Goal: Communication & Community: Answer question/provide support

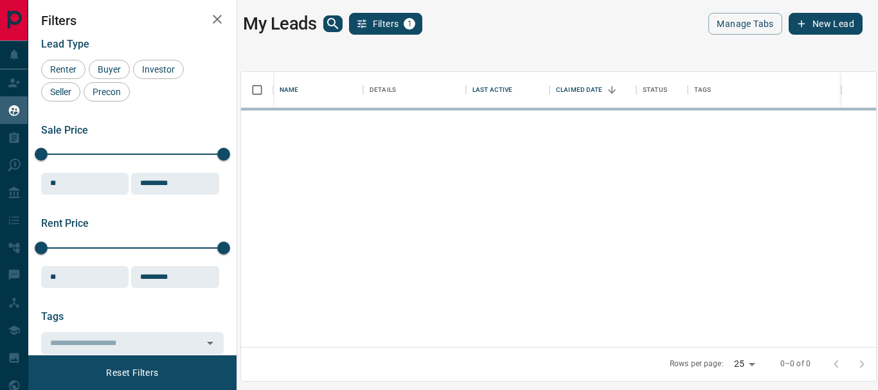
scroll to position [265, 625]
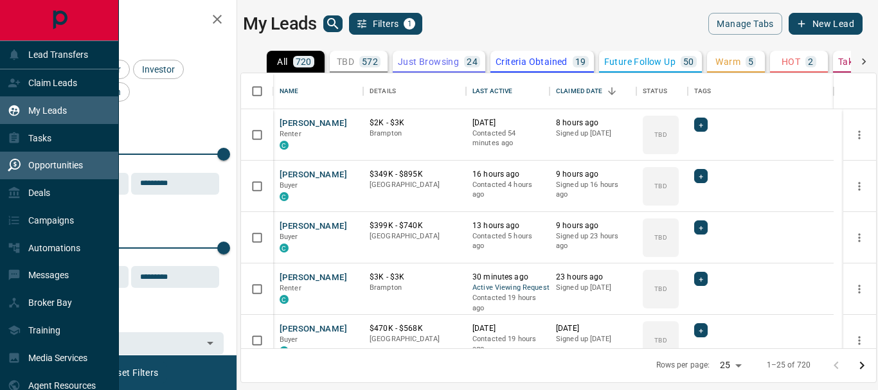
click at [48, 159] on div "Opportunities" at bounding box center [45, 165] width 75 height 21
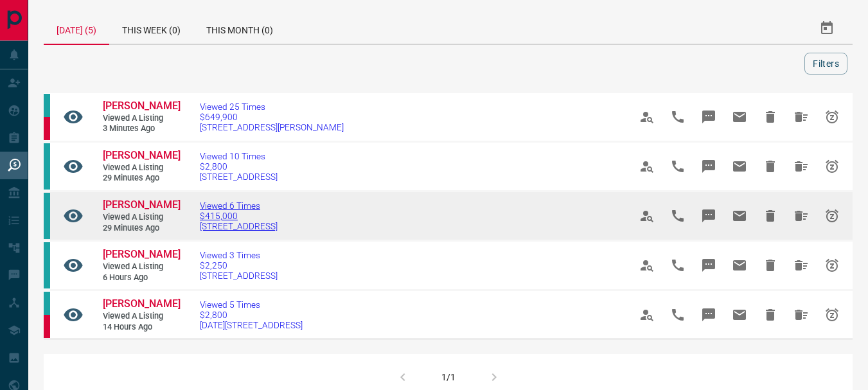
click at [227, 216] on span "$415,000" at bounding box center [239, 216] width 78 height 10
click at [127, 205] on span "[PERSON_NAME]" at bounding box center [142, 205] width 78 height 12
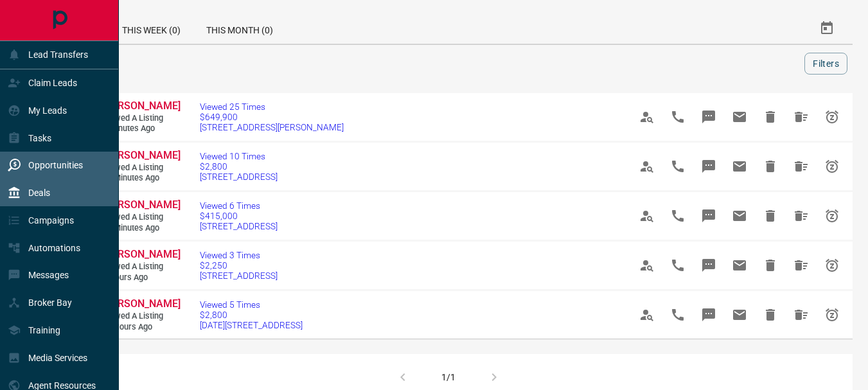
click at [48, 184] on div "Deals" at bounding box center [29, 193] width 42 height 21
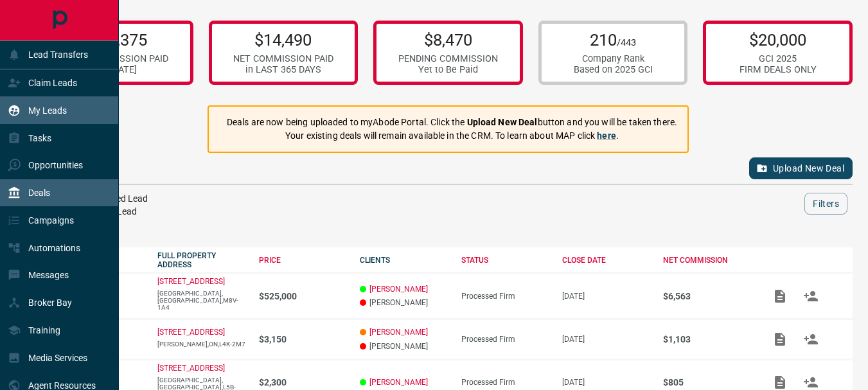
click at [53, 109] on p "My Leads" at bounding box center [47, 110] width 39 height 10
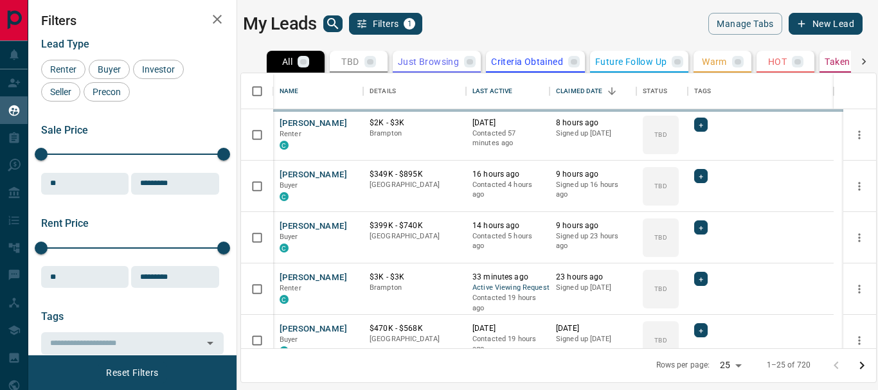
scroll to position [265, 625]
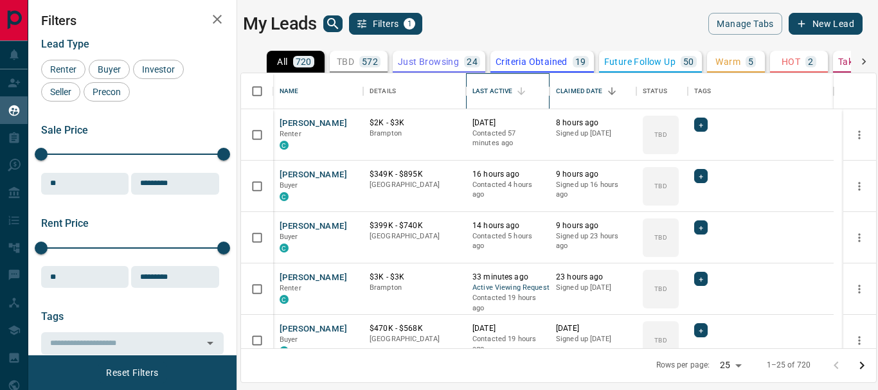
click at [512, 91] on div "Last Active" at bounding box center [492, 91] width 40 height 36
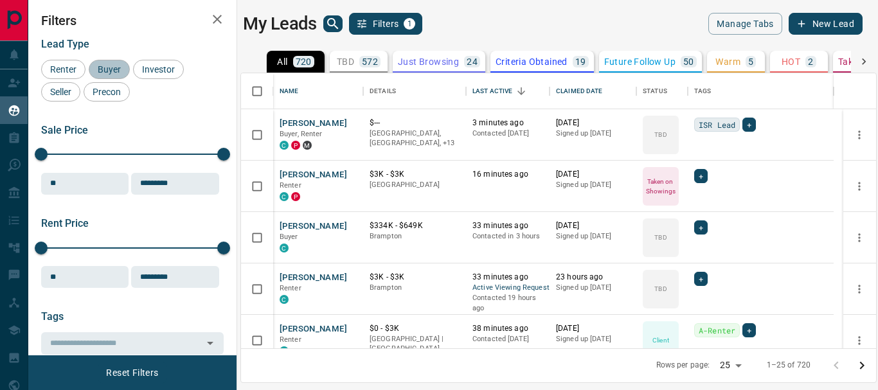
click at [112, 69] on span "Buyer" at bounding box center [109, 69] width 32 height 10
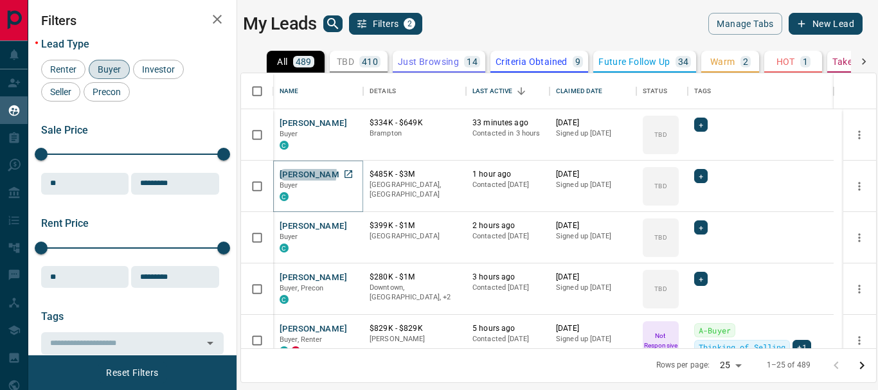
click at [307, 173] on button "[PERSON_NAME]" at bounding box center [313, 175] width 67 height 12
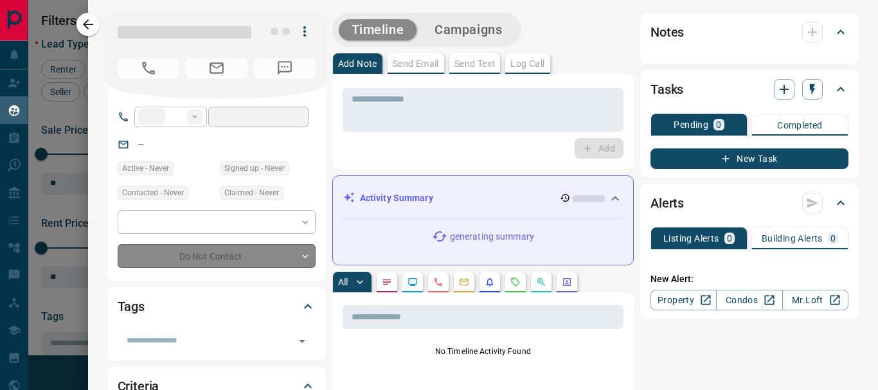
type input "**"
type input "**********"
type input "**"
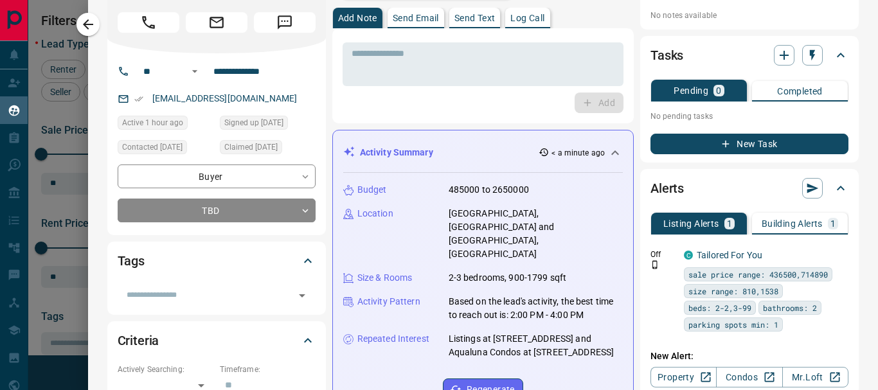
scroll to position [0, 0]
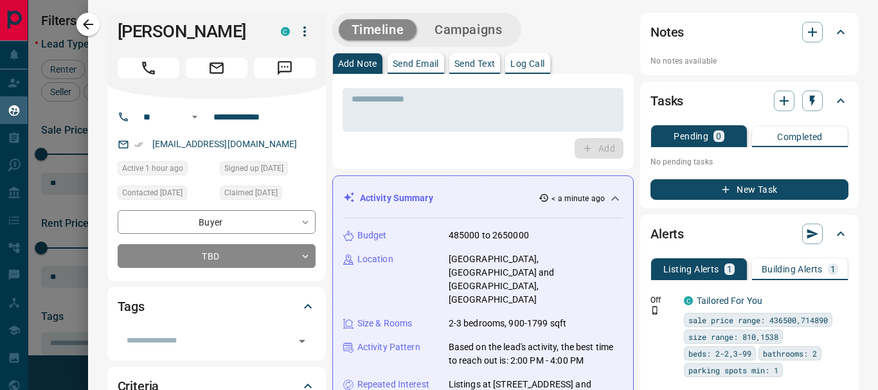
click at [425, 65] on p "Send Email" at bounding box center [416, 63] width 46 height 9
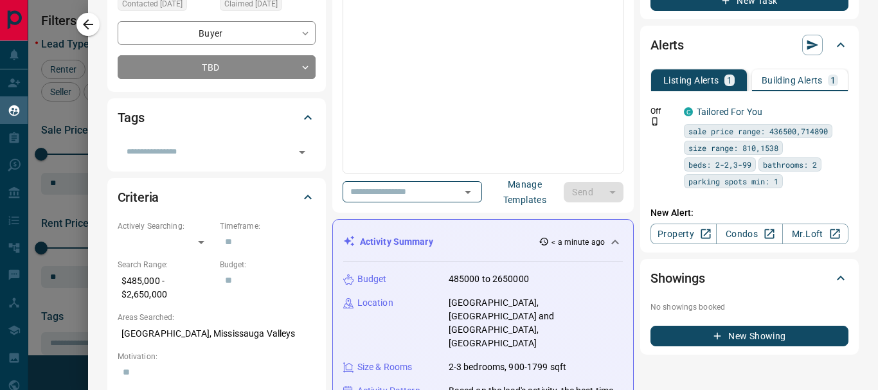
scroll to position [192, 0]
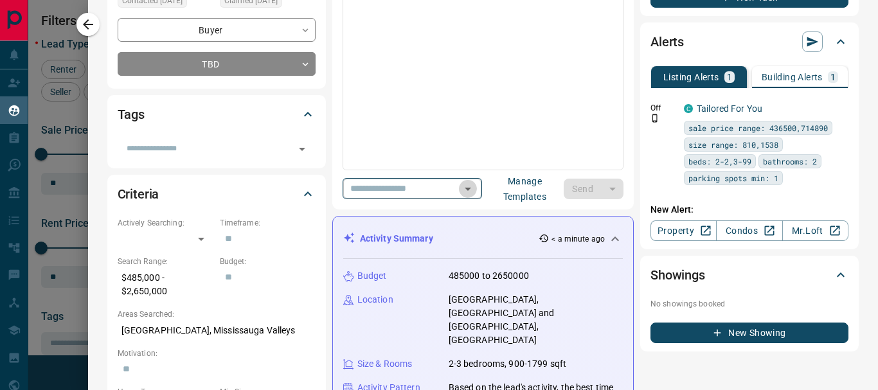
click at [476, 190] on icon "Open" at bounding box center [467, 188] width 15 height 15
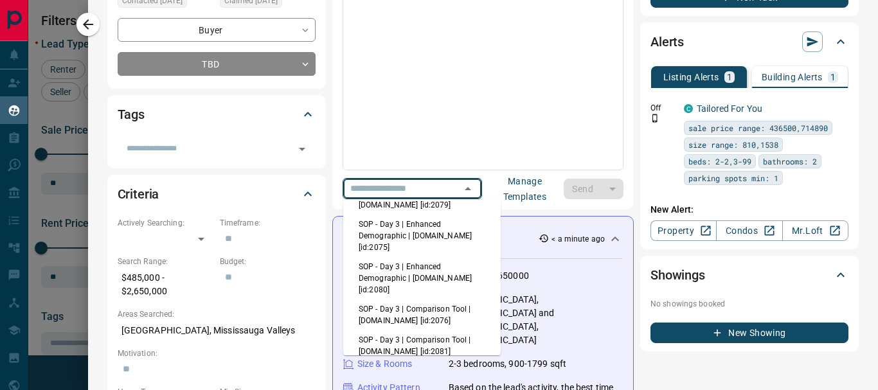
scroll to position [57, 0]
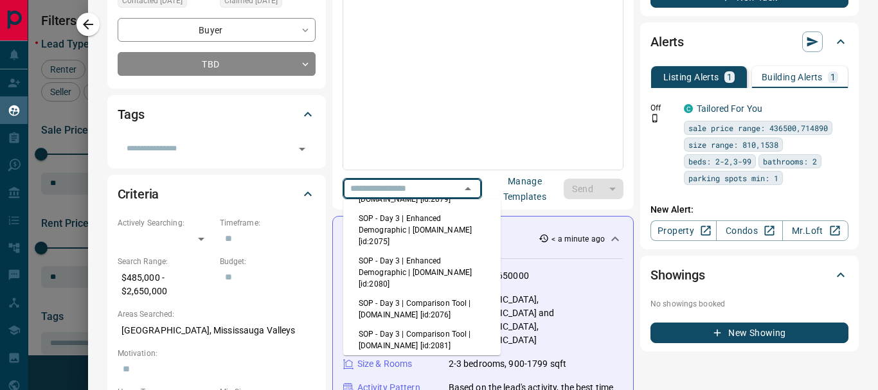
click at [411, 224] on li "SOP - Day 3 | Enhanced Demographic | [DOMAIN_NAME] [id:2075]" at bounding box center [421, 230] width 157 height 42
type input "**********"
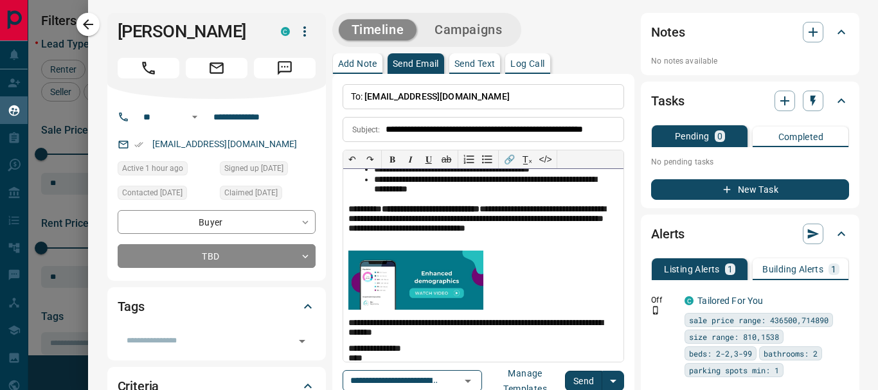
scroll to position [190, 0]
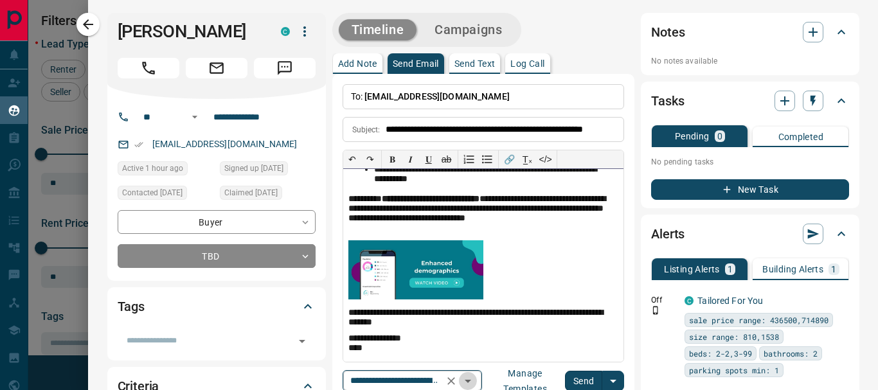
click at [476, 379] on icon "Open" at bounding box center [467, 380] width 15 height 15
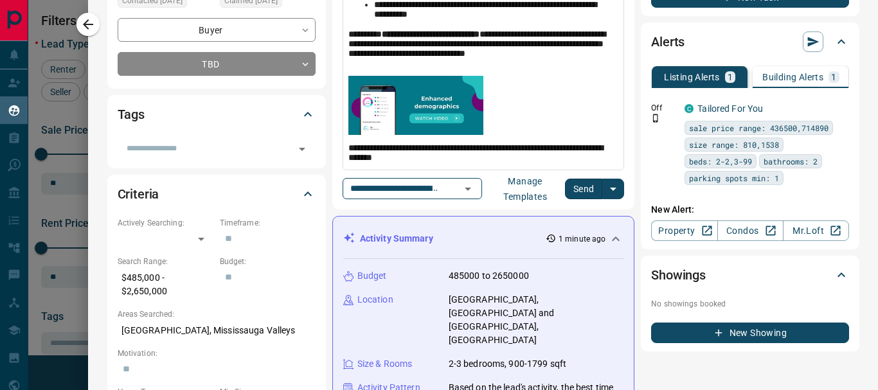
scroll to position [186, 0]
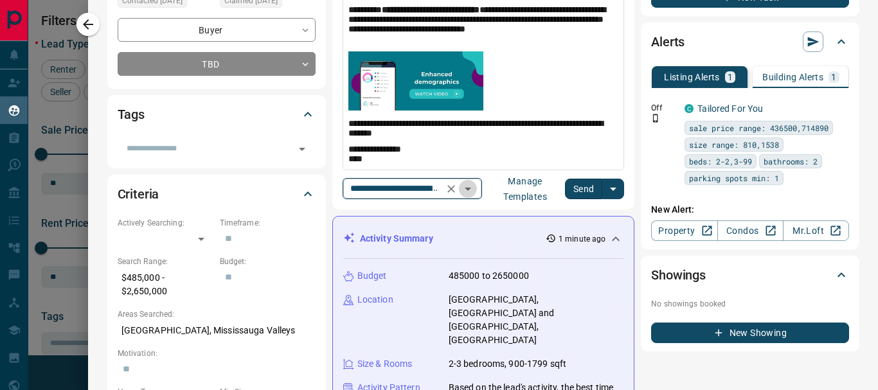
click at [471, 189] on icon "Open" at bounding box center [468, 189] width 6 height 3
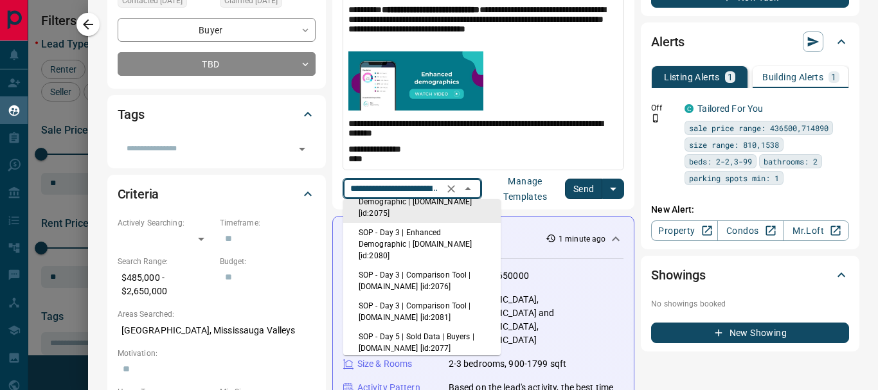
scroll to position [111, 0]
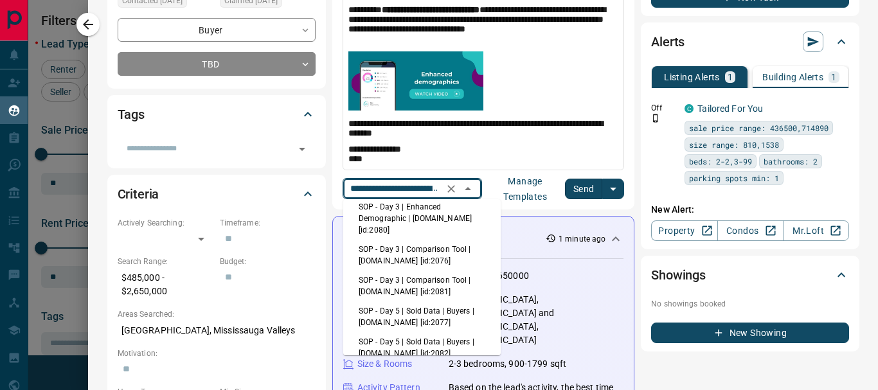
click at [807, 74] on p "Building Alerts" at bounding box center [792, 77] width 61 height 9
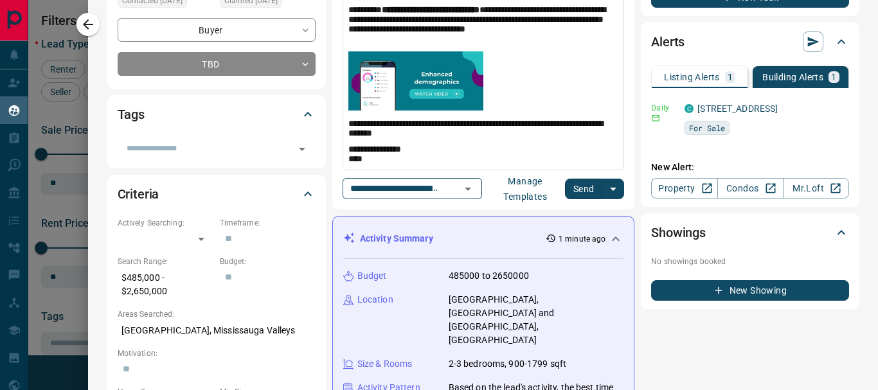
scroll to position [190, 0]
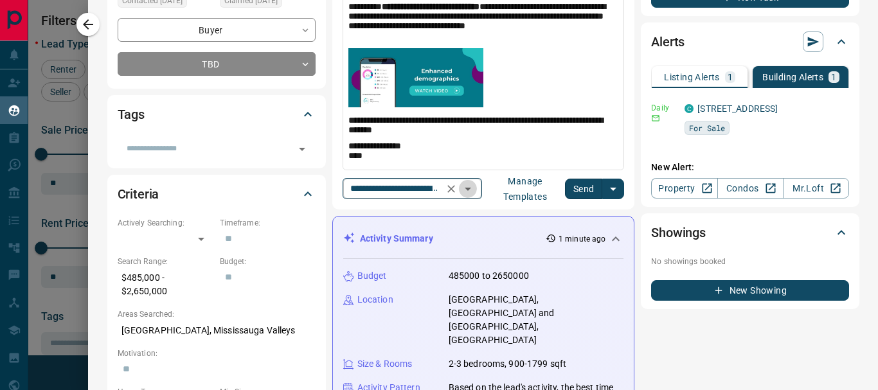
click at [476, 187] on icon "Open" at bounding box center [467, 188] width 15 height 15
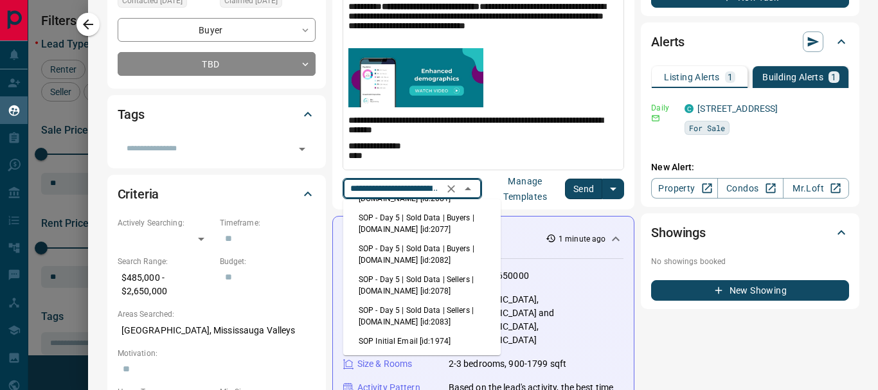
scroll to position [198, 0]
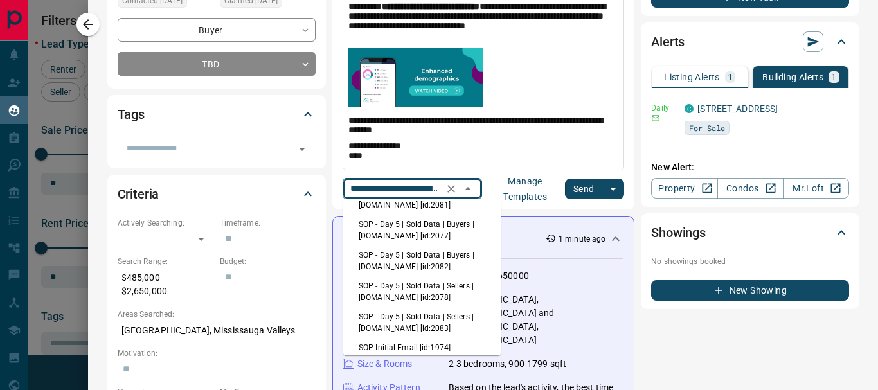
click at [426, 226] on li "SOP - Day 5 | Sold Data | Buyers | [DOMAIN_NAME] [id:2077]" at bounding box center [421, 230] width 157 height 31
type input "**********"
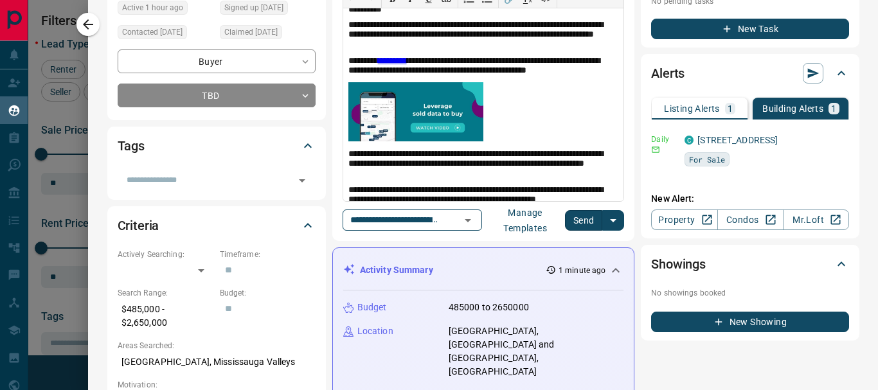
scroll to position [199, 0]
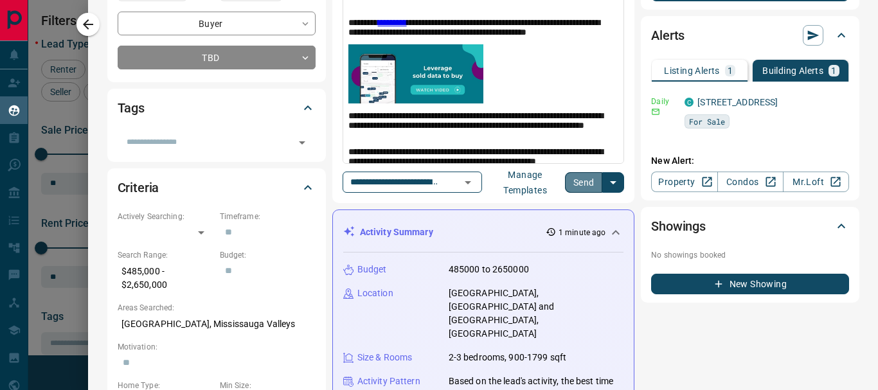
click at [584, 180] on button "Send" at bounding box center [584, 182] width 38 height 21
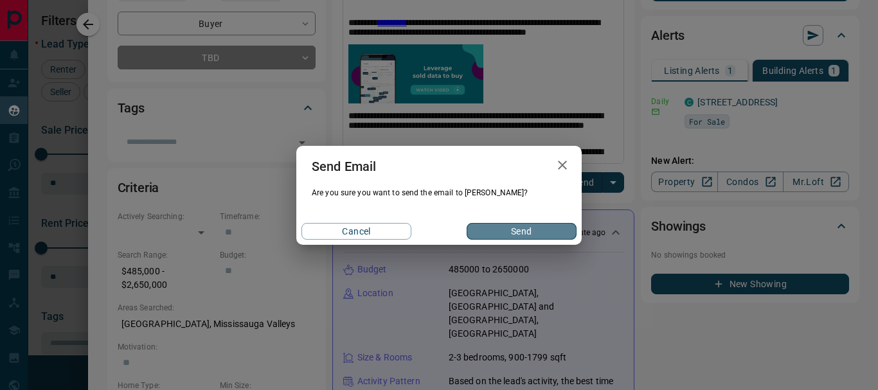
click at [521, 232] on button "Send" at bounding box center [522, 231] width 110 height 17
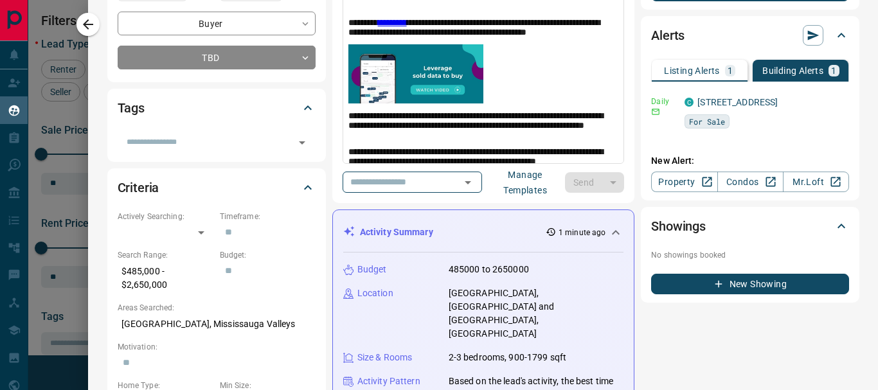
scroll to position [0, 0]
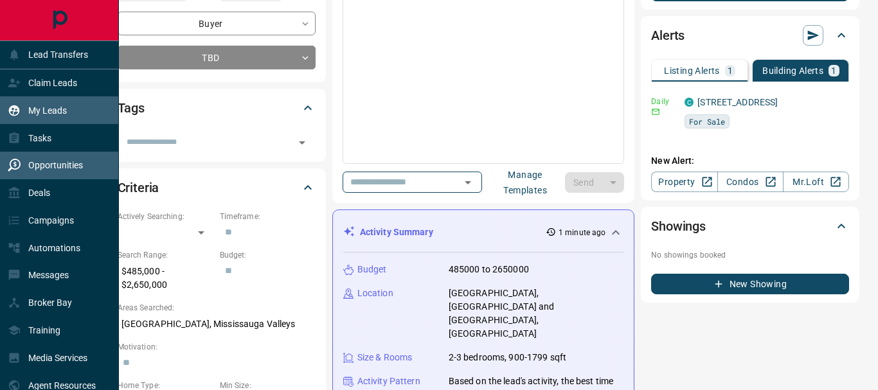
click at [57, 161] on p "Opportunities" at bounding box center [55, 165] width 55 height 10
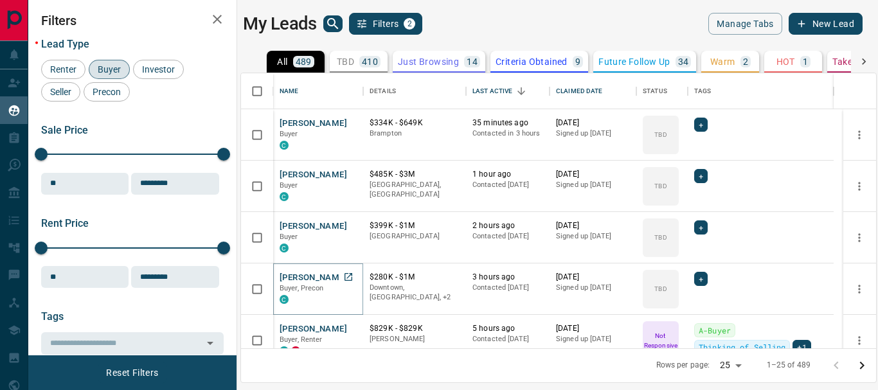
click at [306, 275] on button "[PERSON_NAME]" at bounding box center [313, 278] width 67 height 12
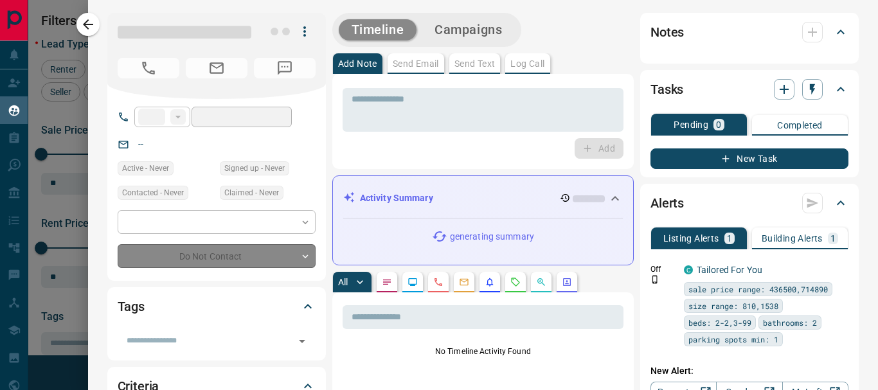
type input "**"
type input "**********"
type input "**"
type input "*"
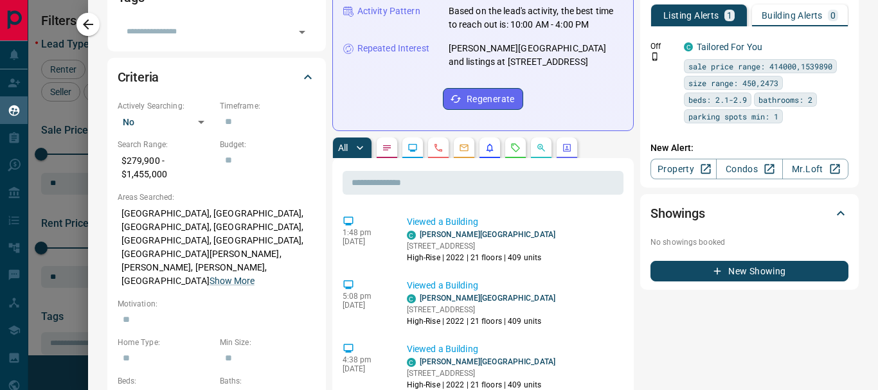
scroll to position [307, 0]
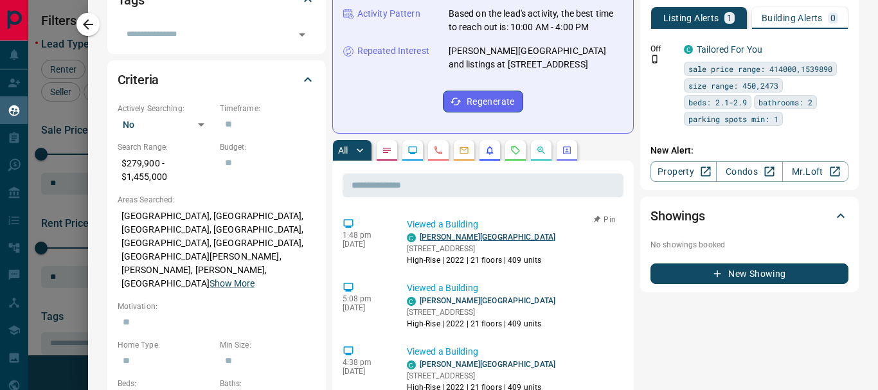
click at [436, 238] on link "[PERSON_NAME][GEOGRAPHIC_DATA]" at bounding box center [488, 237] width 136 height 9
click at [412, 147] on icon "Lead Browsing Activity" at bounding box center [412, 151] width 8 height 8
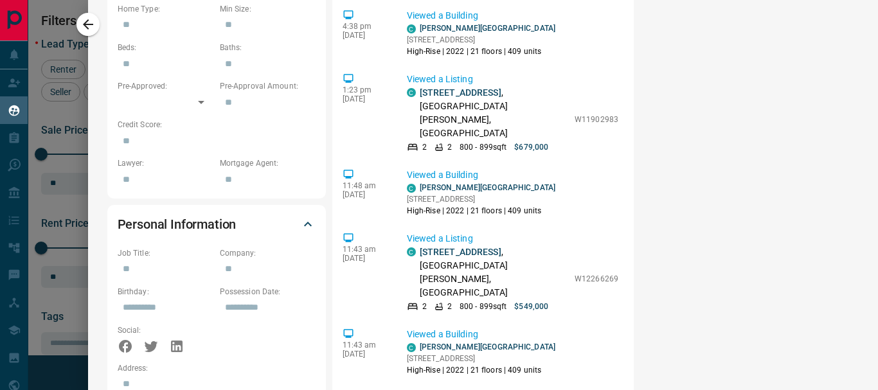
scroll to position [729, 0]
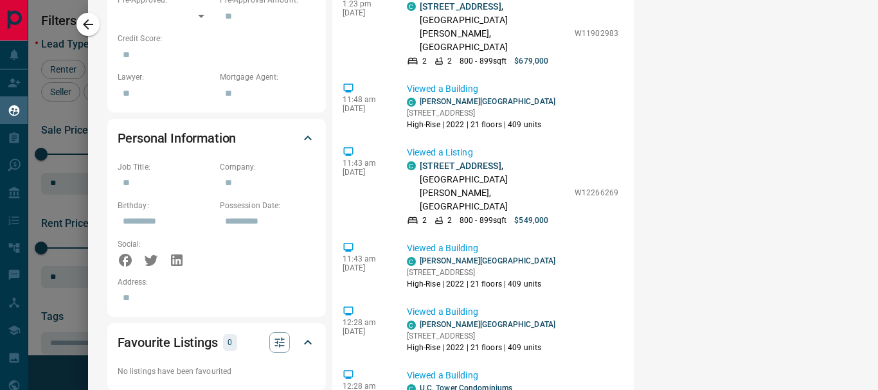
drag, startPoint x: 867, startPoint y: 203, endPoint x: 864, endPoint y: 272, distance: 68.8
click at [864, 272] on div "**********" at bounding box center [483, 64] width 790 height 1587
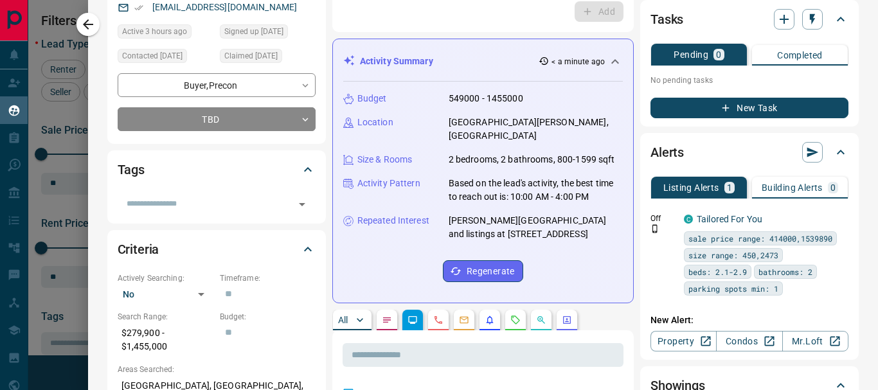
scroll to position [0, 0]
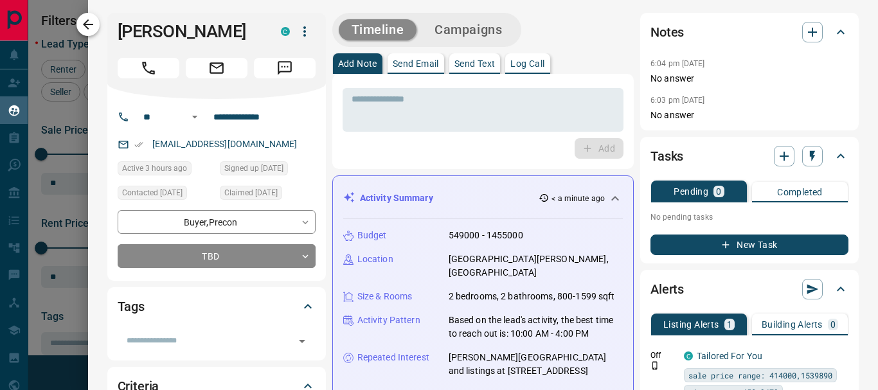
click at [83, 26] on icon "button" at bounding box center [87, 24] width 15 height 15
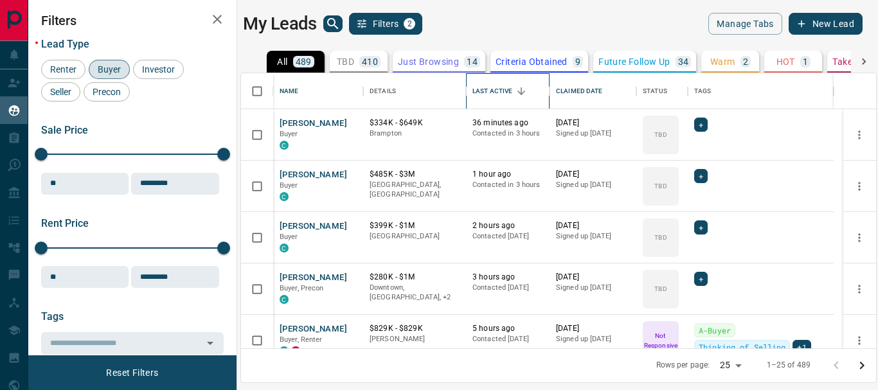
click at [502, 88] on div "Last Active" at bounding box center [492, 91] width 40 height 36
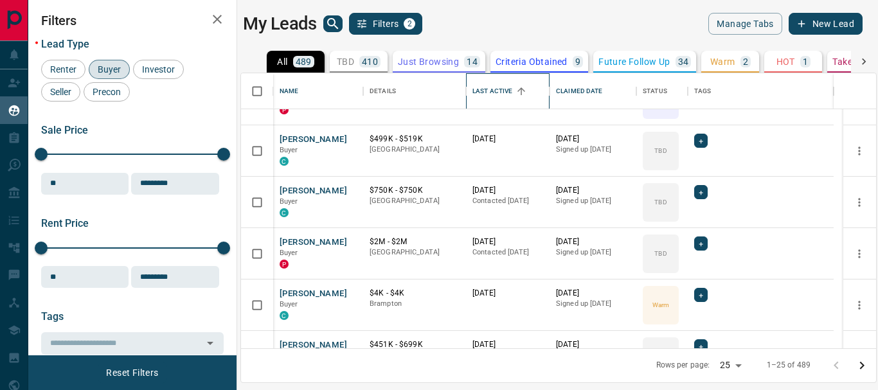
scroll to position [1046, 0]
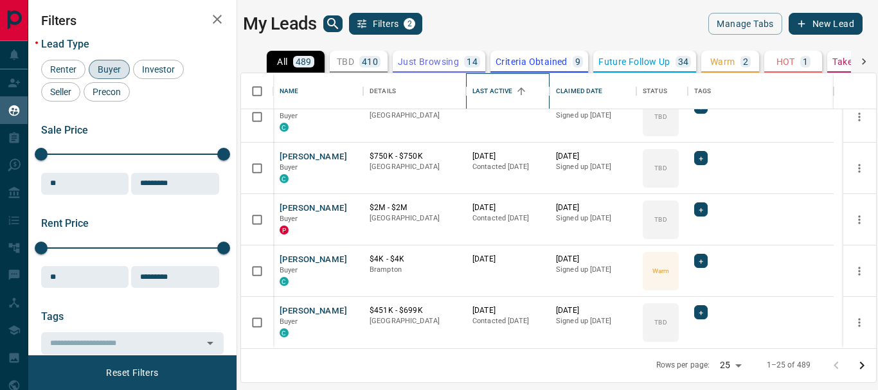
click at [503, 88] on div "Last Active" at bounding box center [492, 91] width 40 height 36
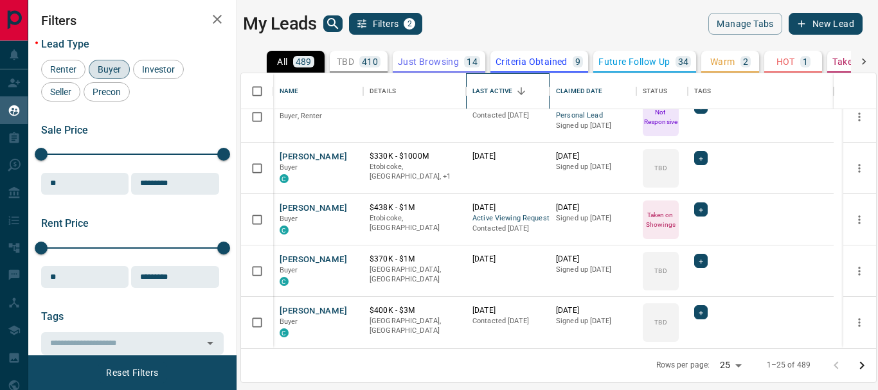
click at [503, 88] on div "Last Active" at bounding box center [492, 91] width 40 height 36
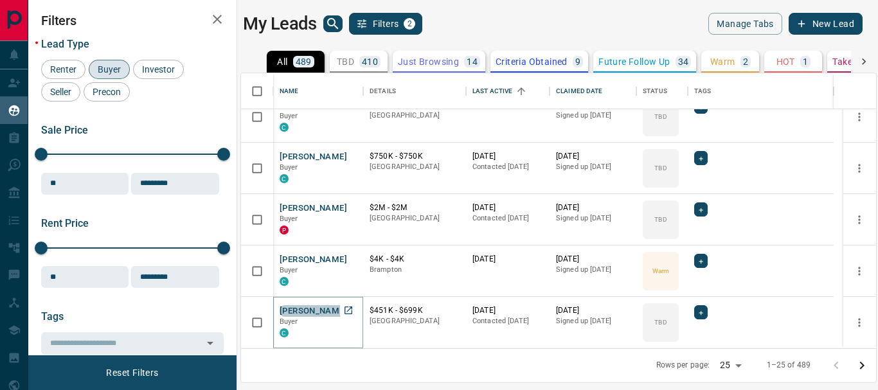
click at [319, 312] on button "[PERSON_NAME]" at bounding box center [313, 311] width 67 height 12
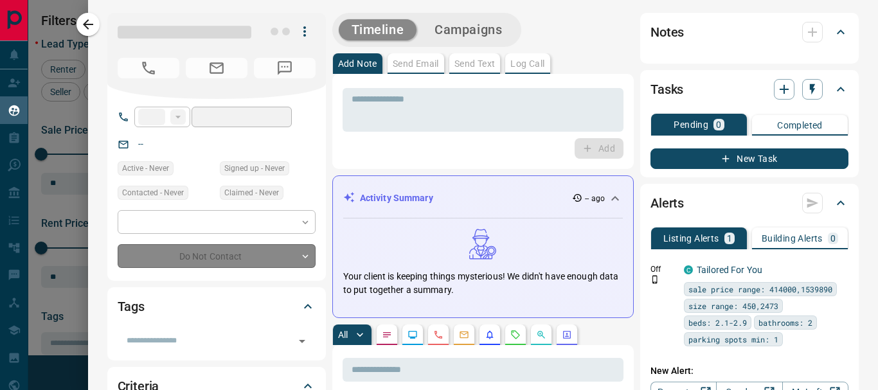
type input "**"
type input "**********"
type input "**"
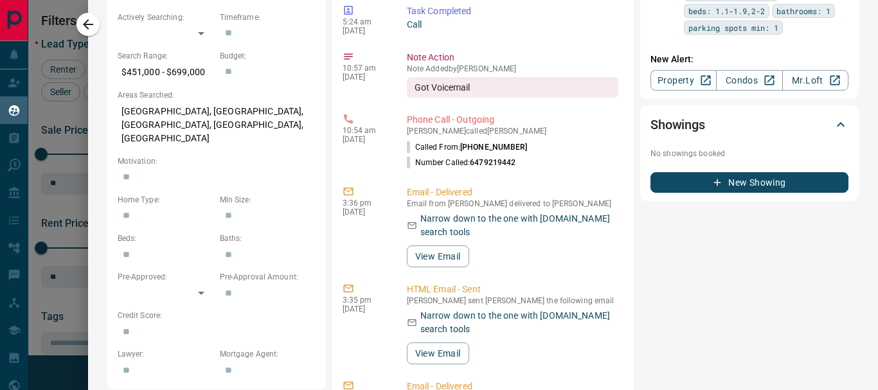
scroll to position [0, 0]
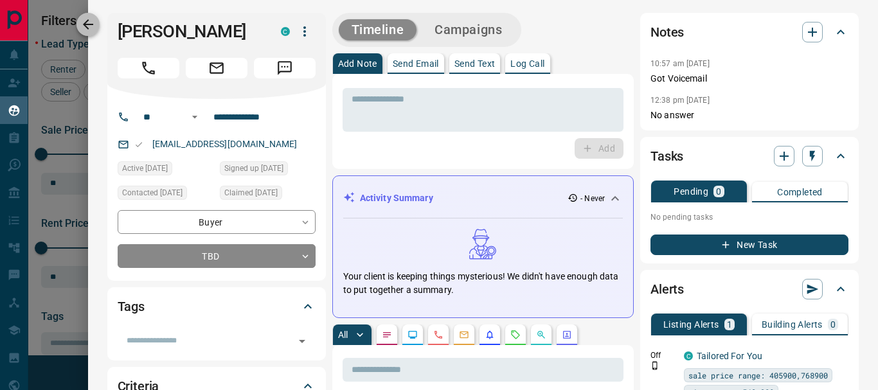
click at [89, 23] on icon "button" at bounding box center [87, 24] width 15 height 15
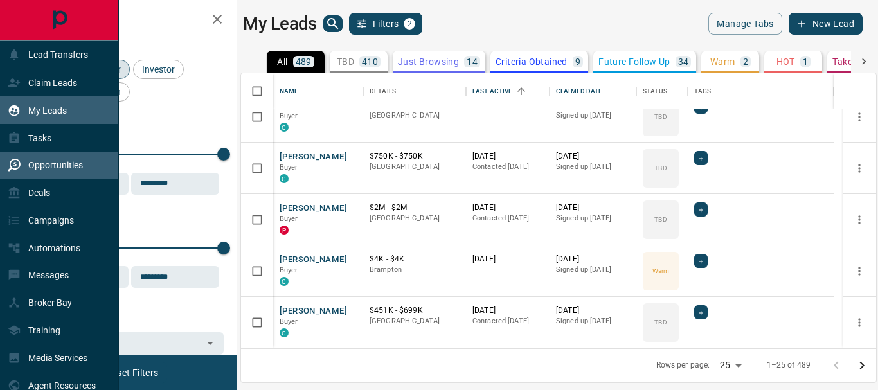
click at [59, 159] on div "Opportunities" at bounding box center [45, 165] width 75 height 21
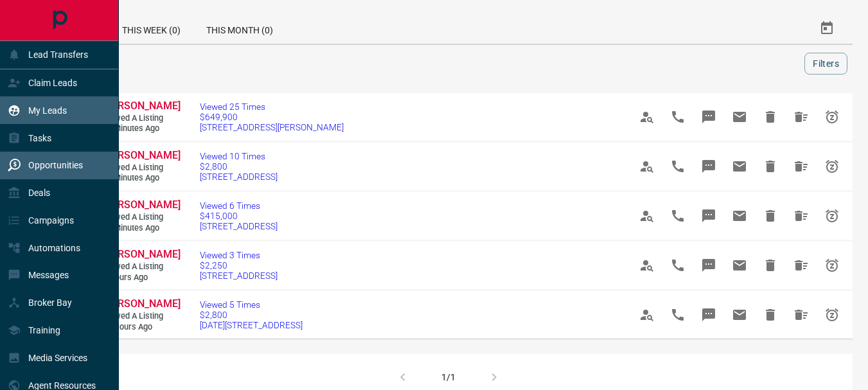
click at [46, 112] on p "My Leads" at bounding box center [47, 110] width 39 height 10
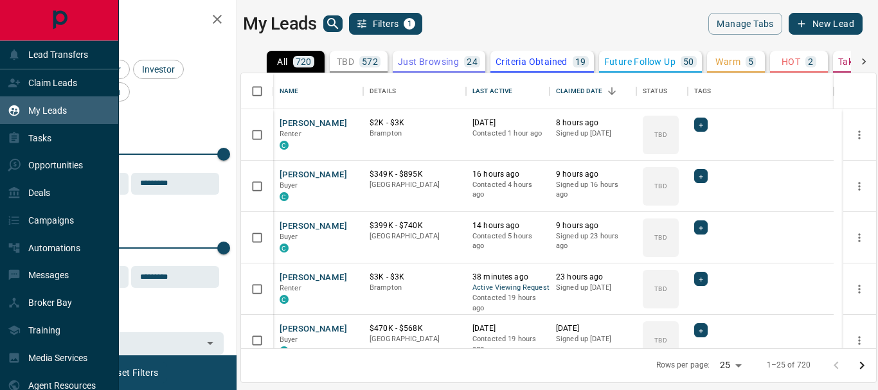
scroll to position [265, 625]
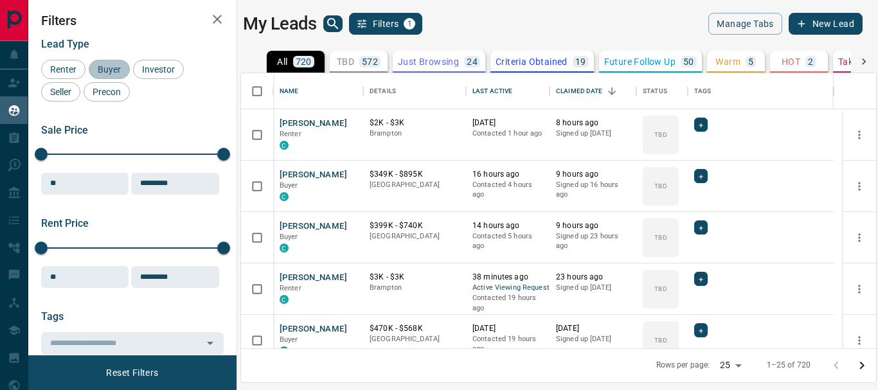
click at [118, 66] on span "Buyer" at bounding box center [109, 69] width 32 height 10
